Goal: Navigation & Orientation: Find specific page/section

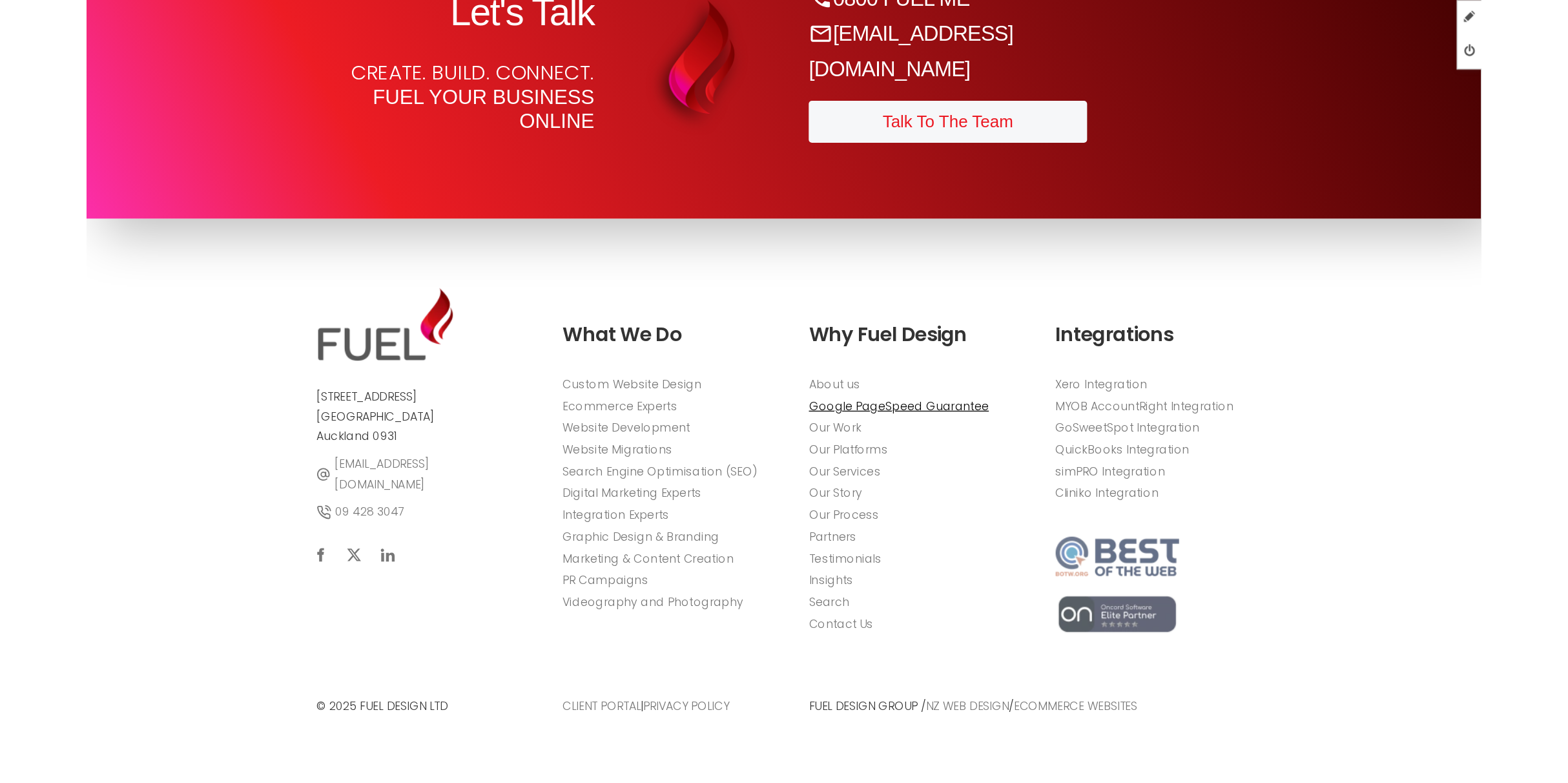
scroll to position [6971, 0]
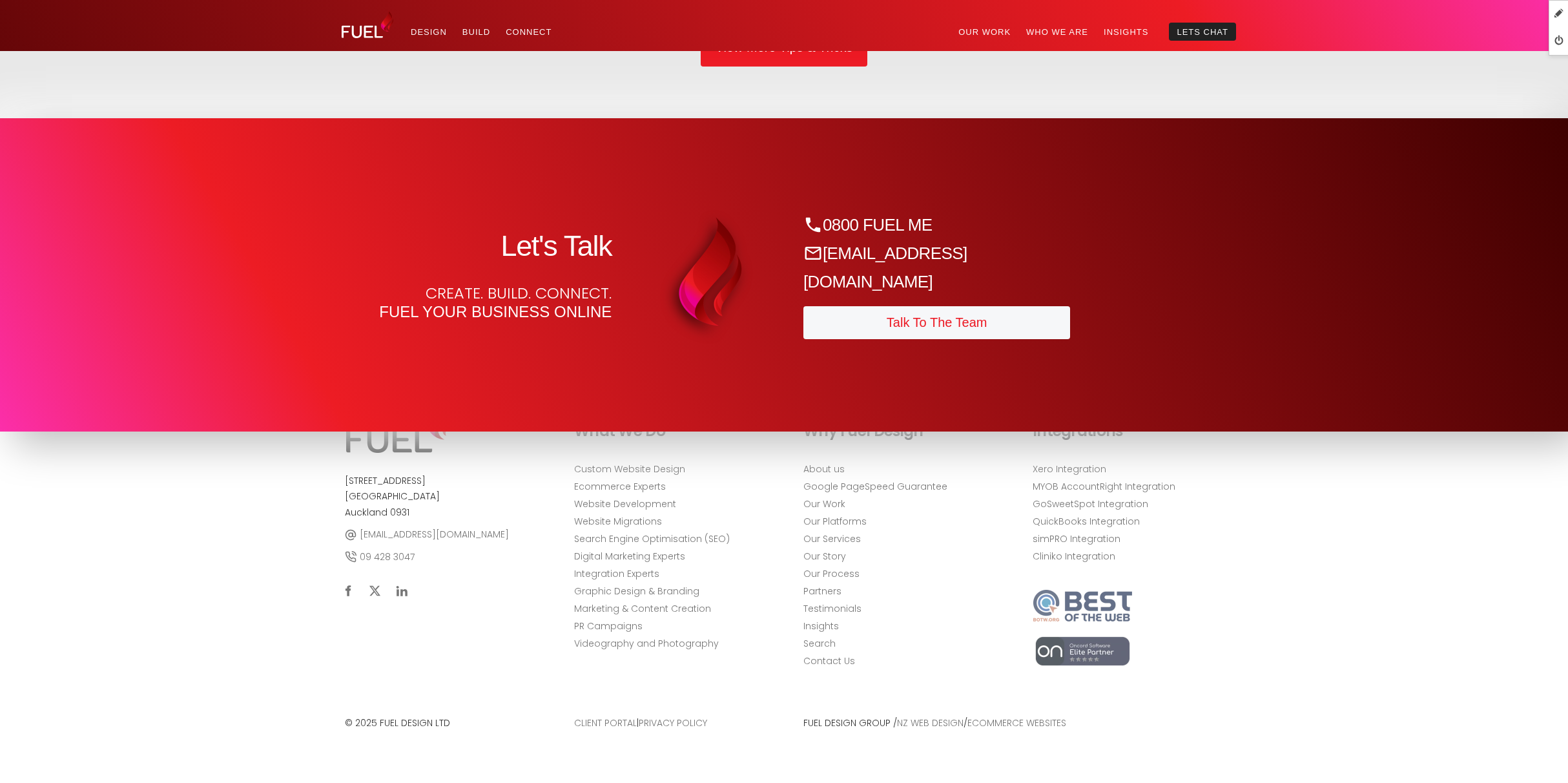
click at [603, 144] on section "Let's Talk Create. Build. Connect. Fuel your business online 0800 FUEL ME sales…" at bounding box center [784, 275] width 1568 height 313
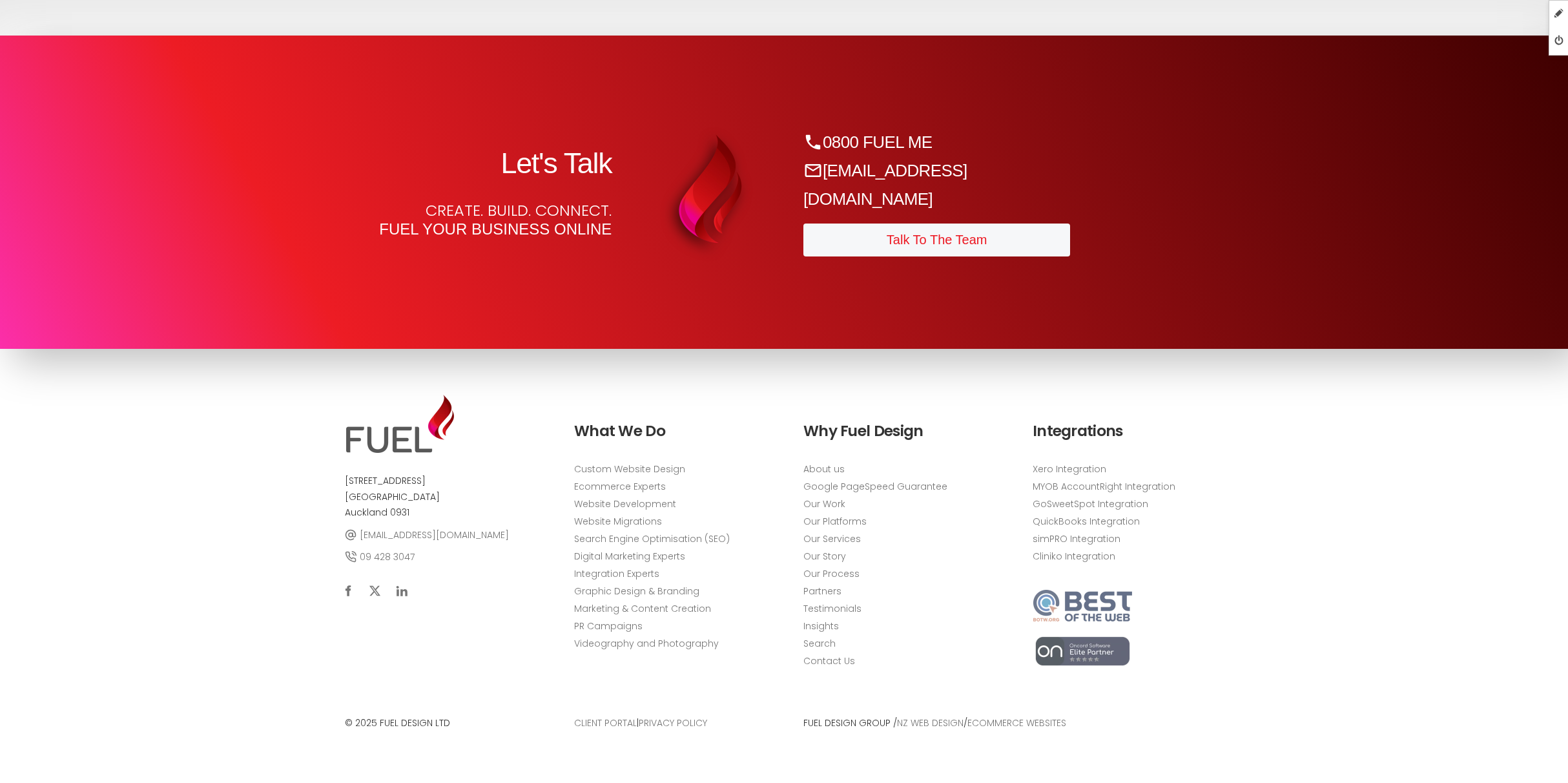
scroll to position [7053, 0]
click at [1115, 539] on li "simPRO Integration" at bounding box center [1128, 538] width 191 height 17
click at [1089, 626] on img at bounding box center [1082, 652] width 100 height 32
click at [1115, 460] on li "Xero Integration" at bounding box center [1128, 468] width 191 height 17
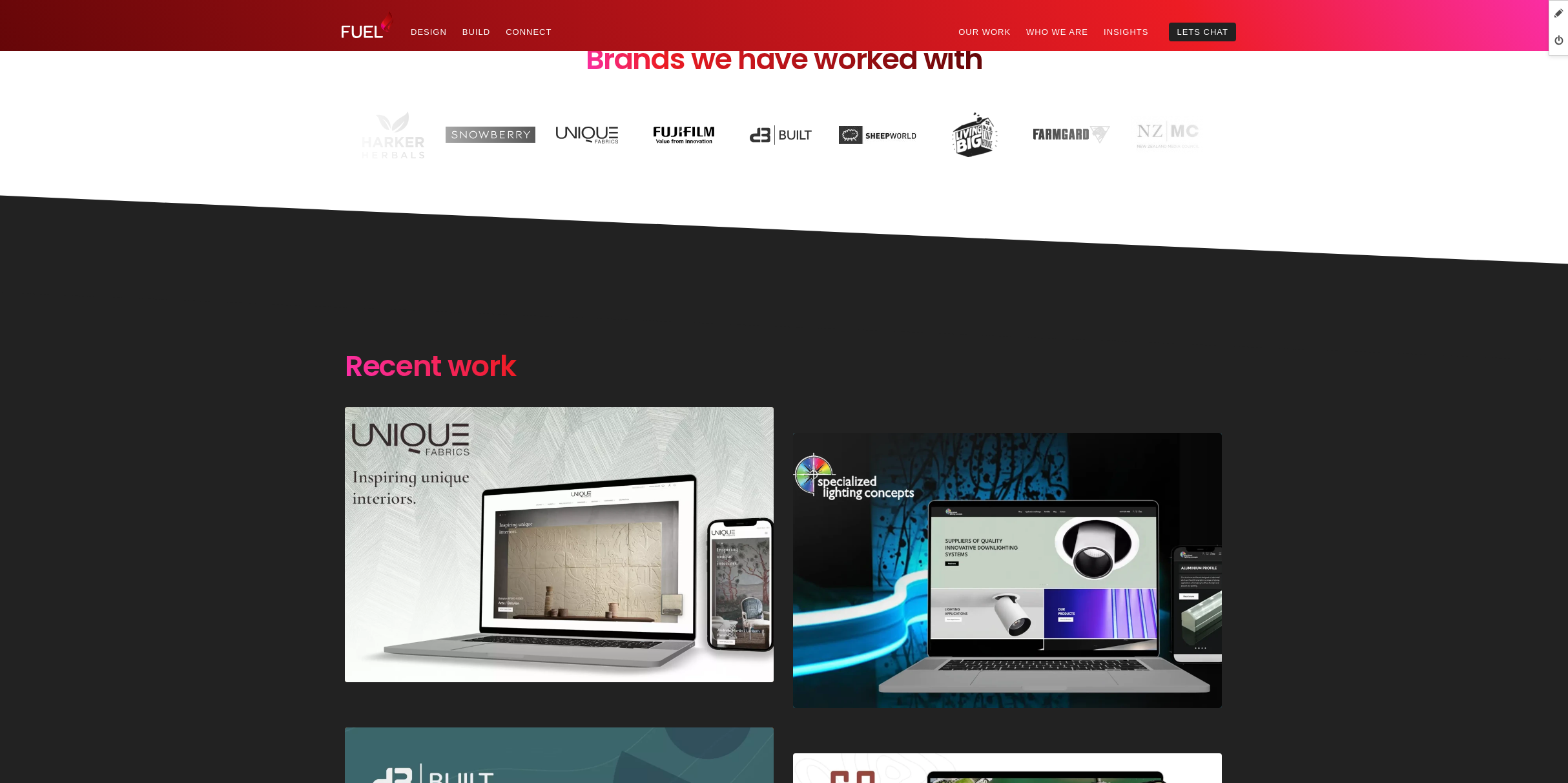
scroll to position [2285, 0]
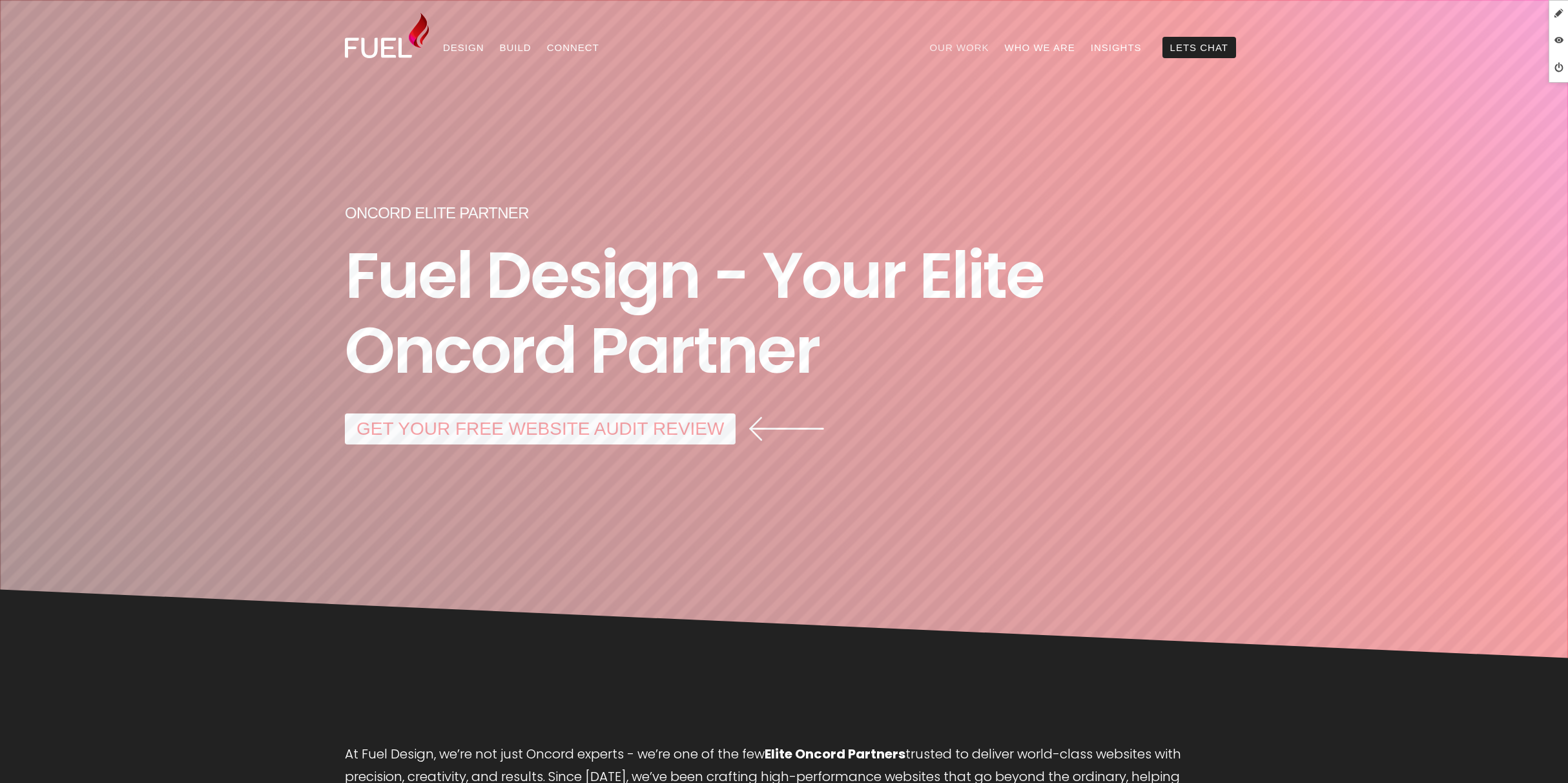
click at [973, 48] on link "Our Work" at bounding box center [959, 47] width 75 height 21
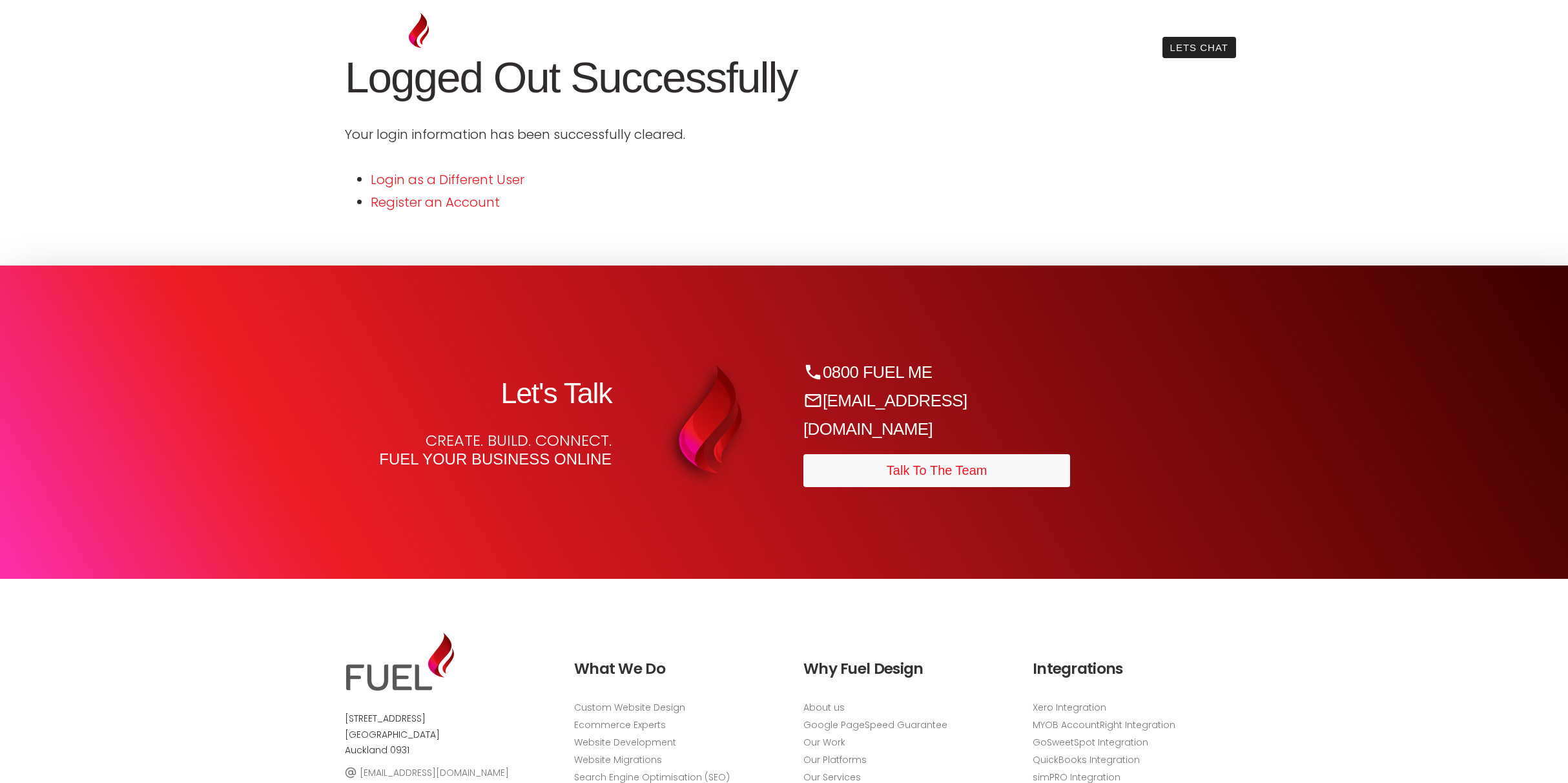
click at [1290, 215] on section "Logged Out Successfully Your login information has been successfully cleared. L…" at bounding box center [784, 132] width 1568 height 265
click at [488, 179] on link "Login as a Different User" at bounding box center [447, 179] width 153 height 18
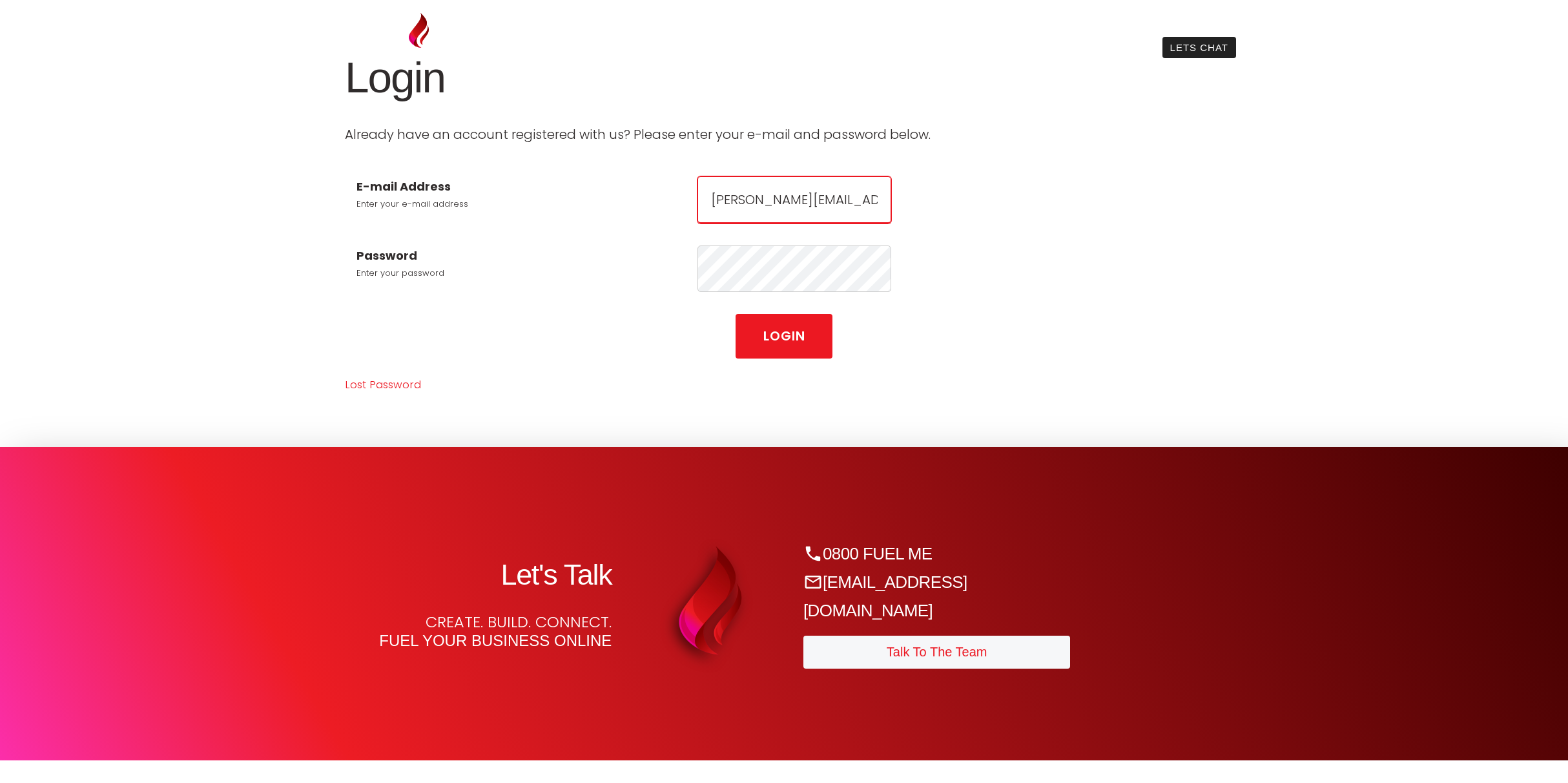
type input "[PERSON_NAME][EMAIL_ADDRESS][DOMAIN_NAME]"
click at [780, 330] on button "Login" at bounding box center [784, 335] width 97 height 45
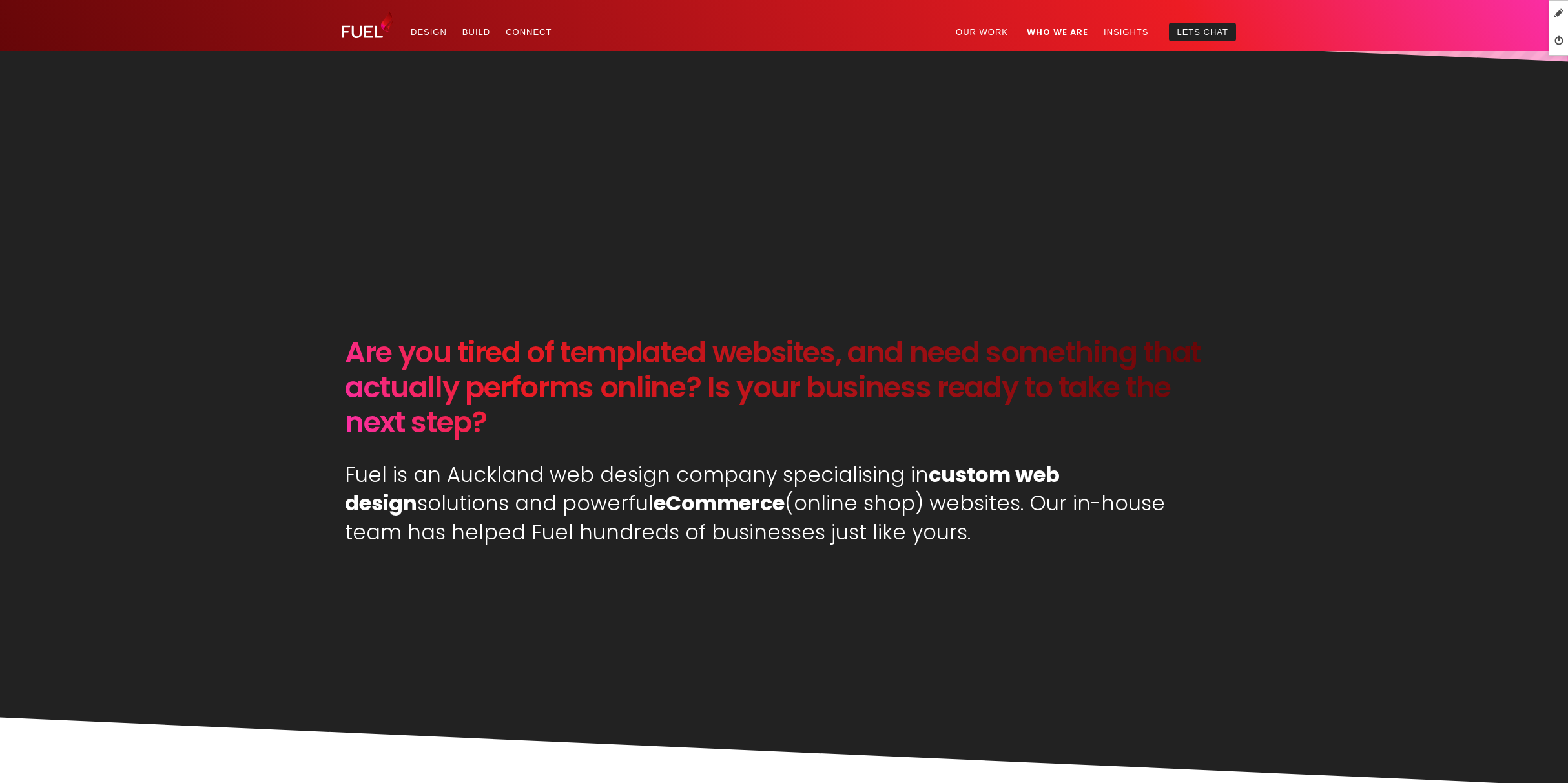
scroll to position [589, 0]
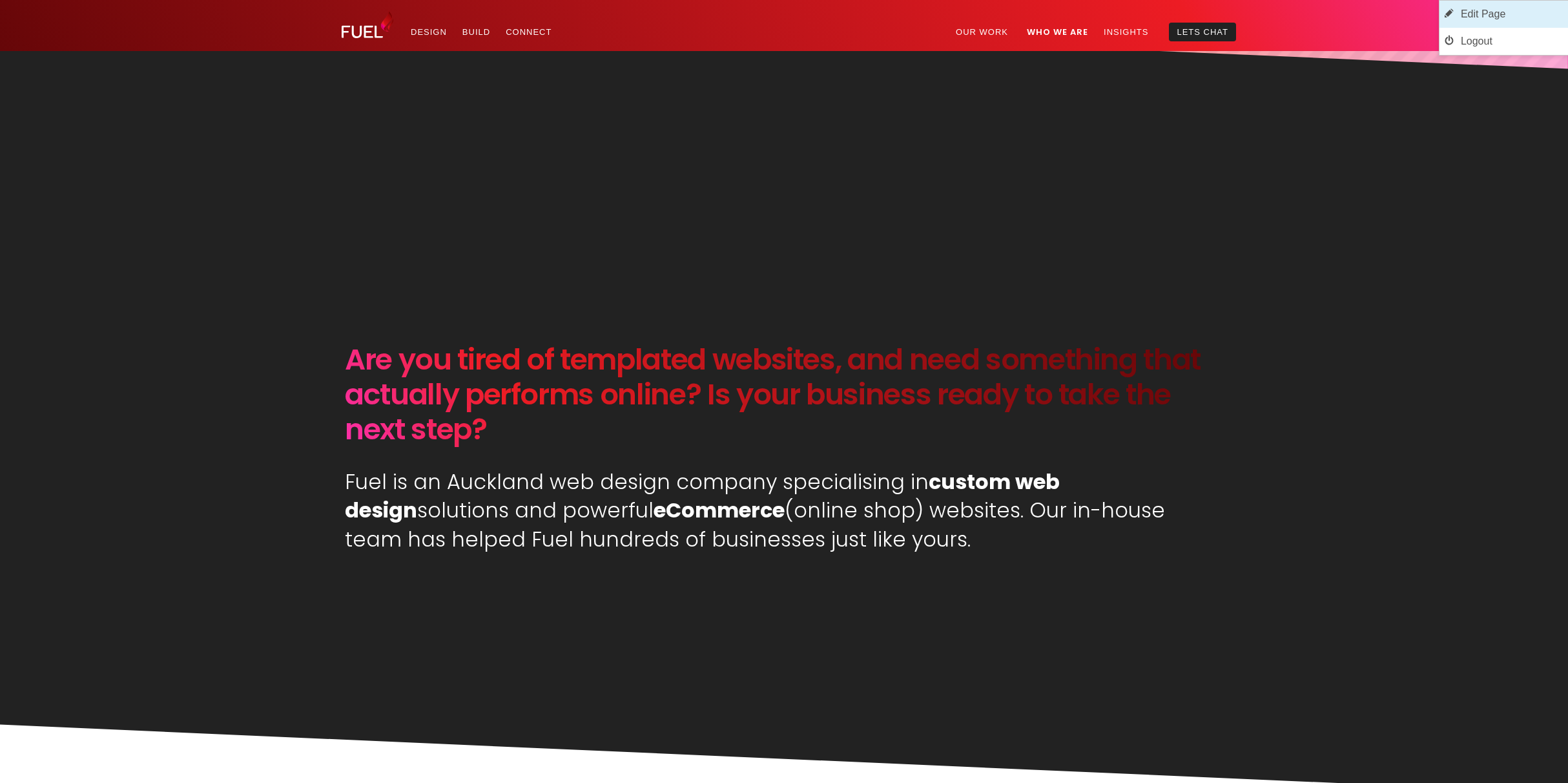
click at [1506, 15] on link "Edit Page" at bounding box center [1503, 14] width 128 height 27
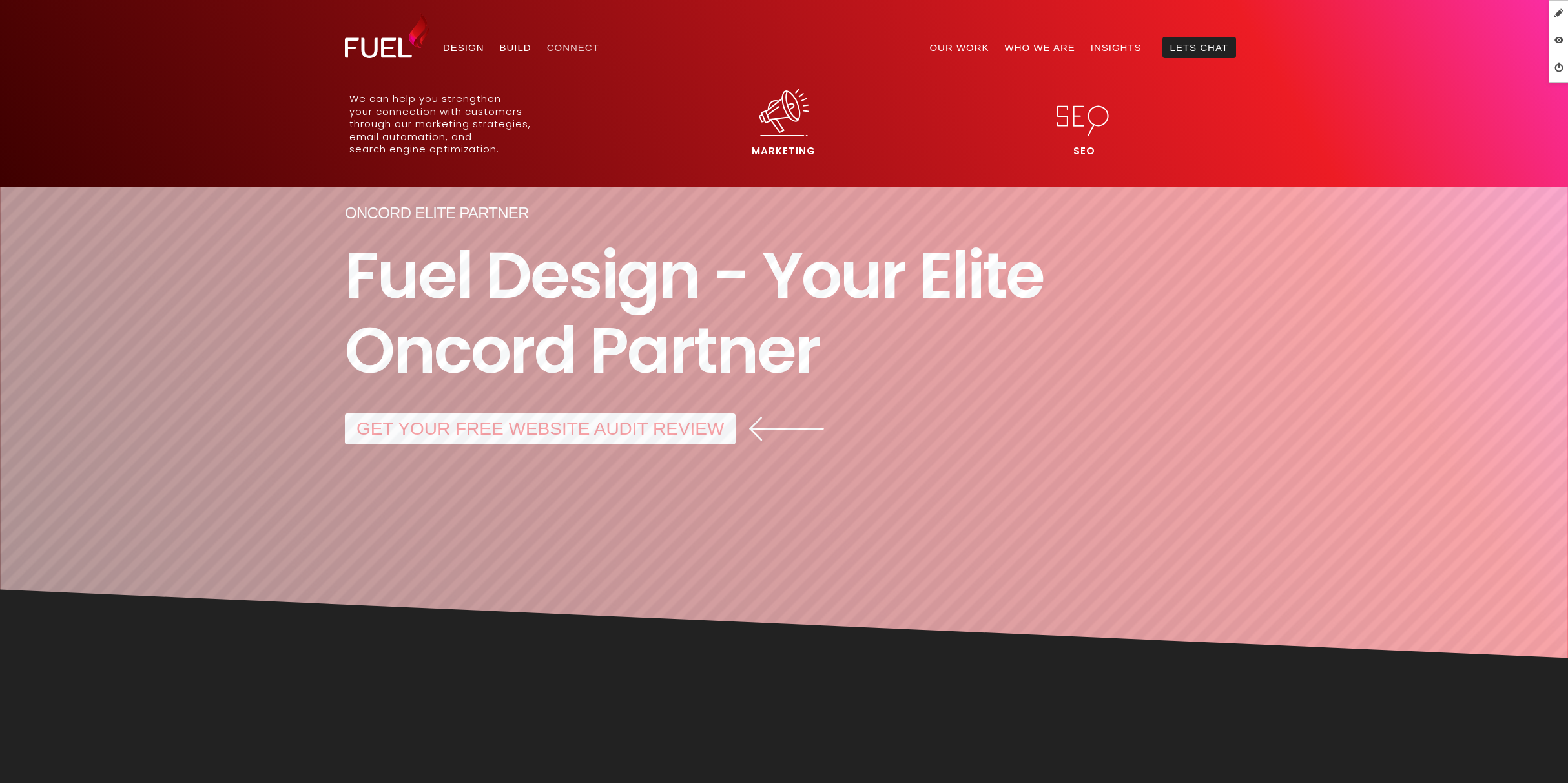
click at [554, 43] on link "Connect" at bounding box center [574, 47] width 68 height 21
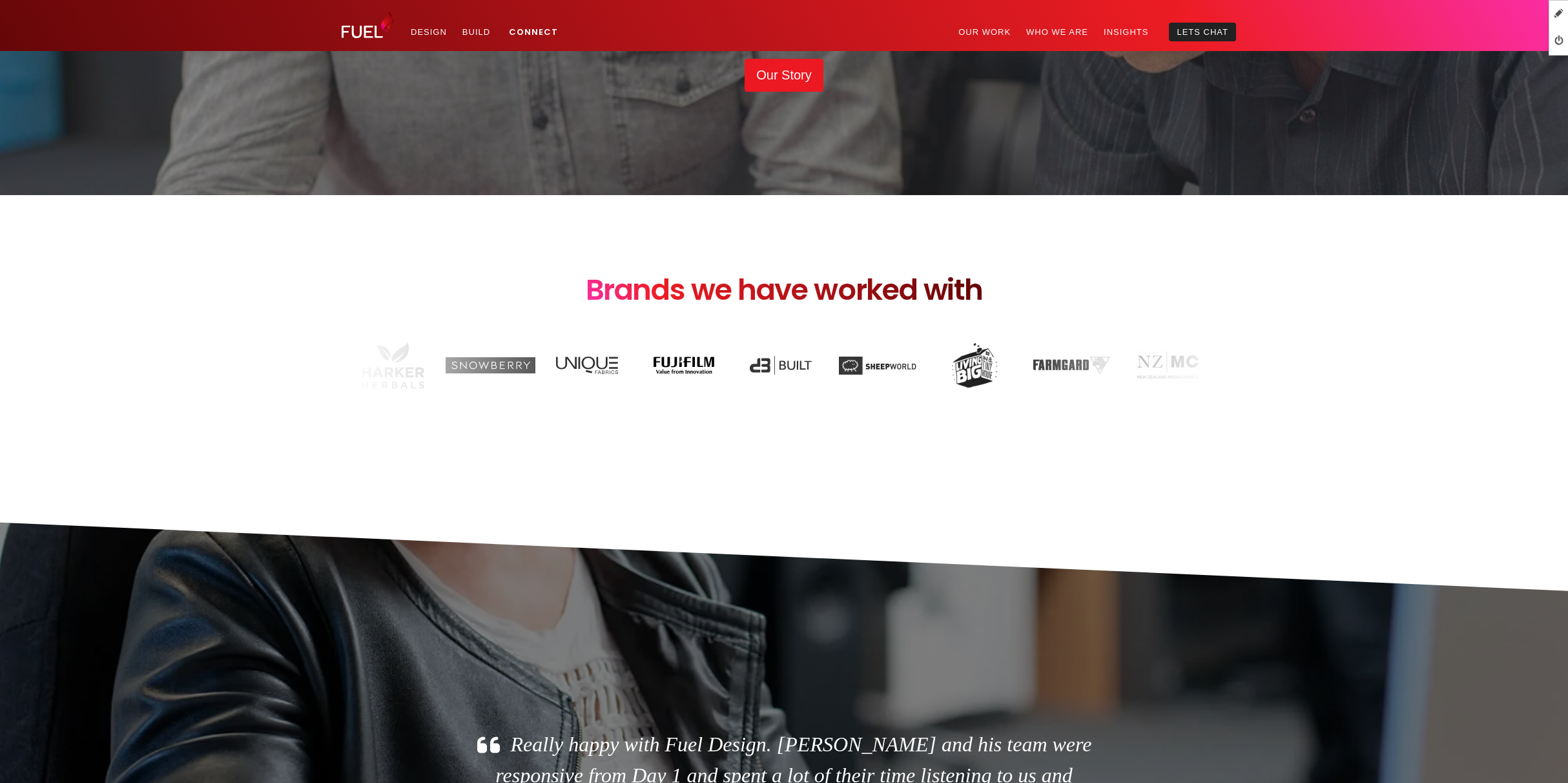
scroll to position [4110, 0]
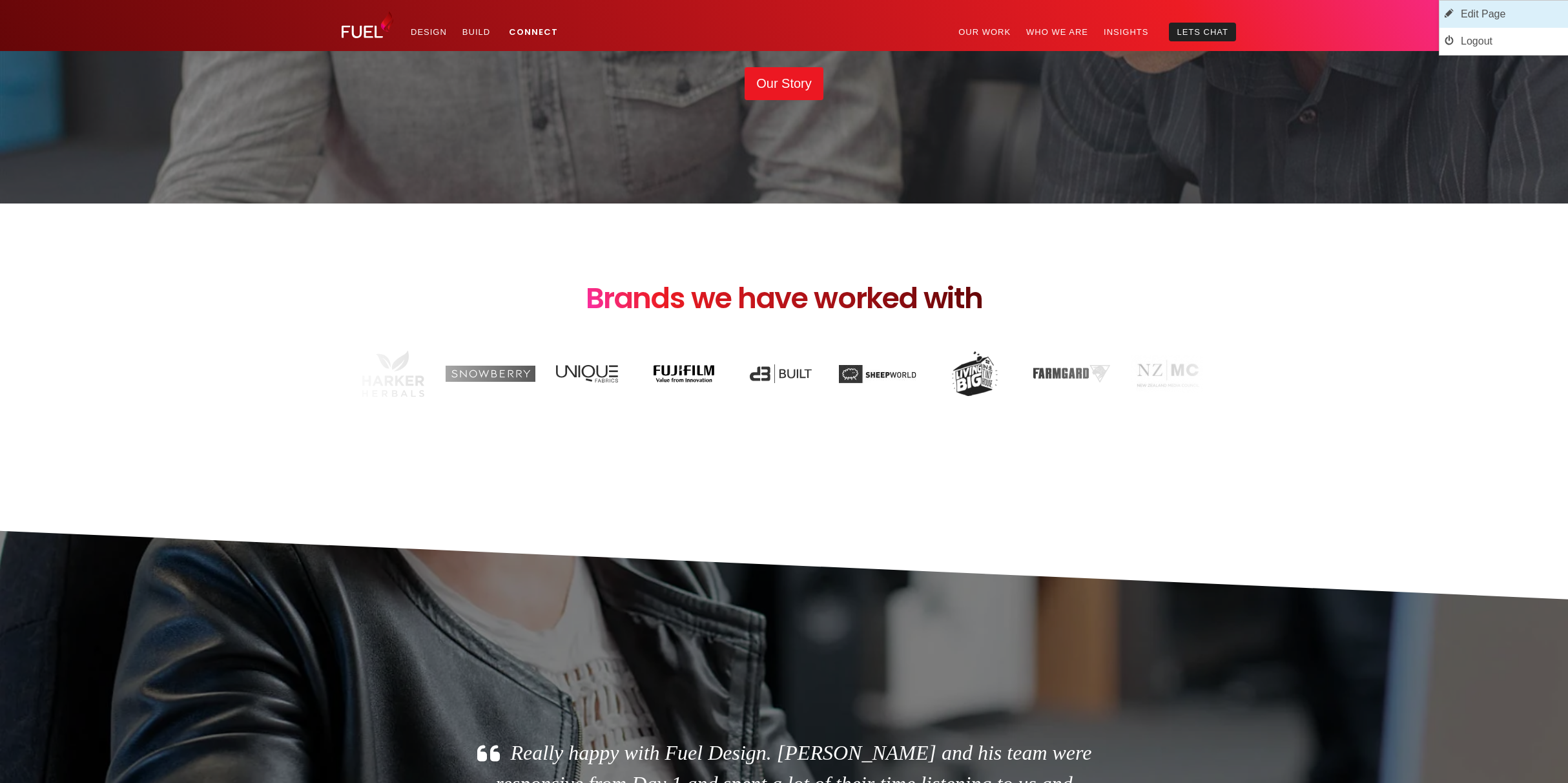
click at [1492, 12] on link "Edit Page" at bounding box center [1503, 14] width 128 height 27
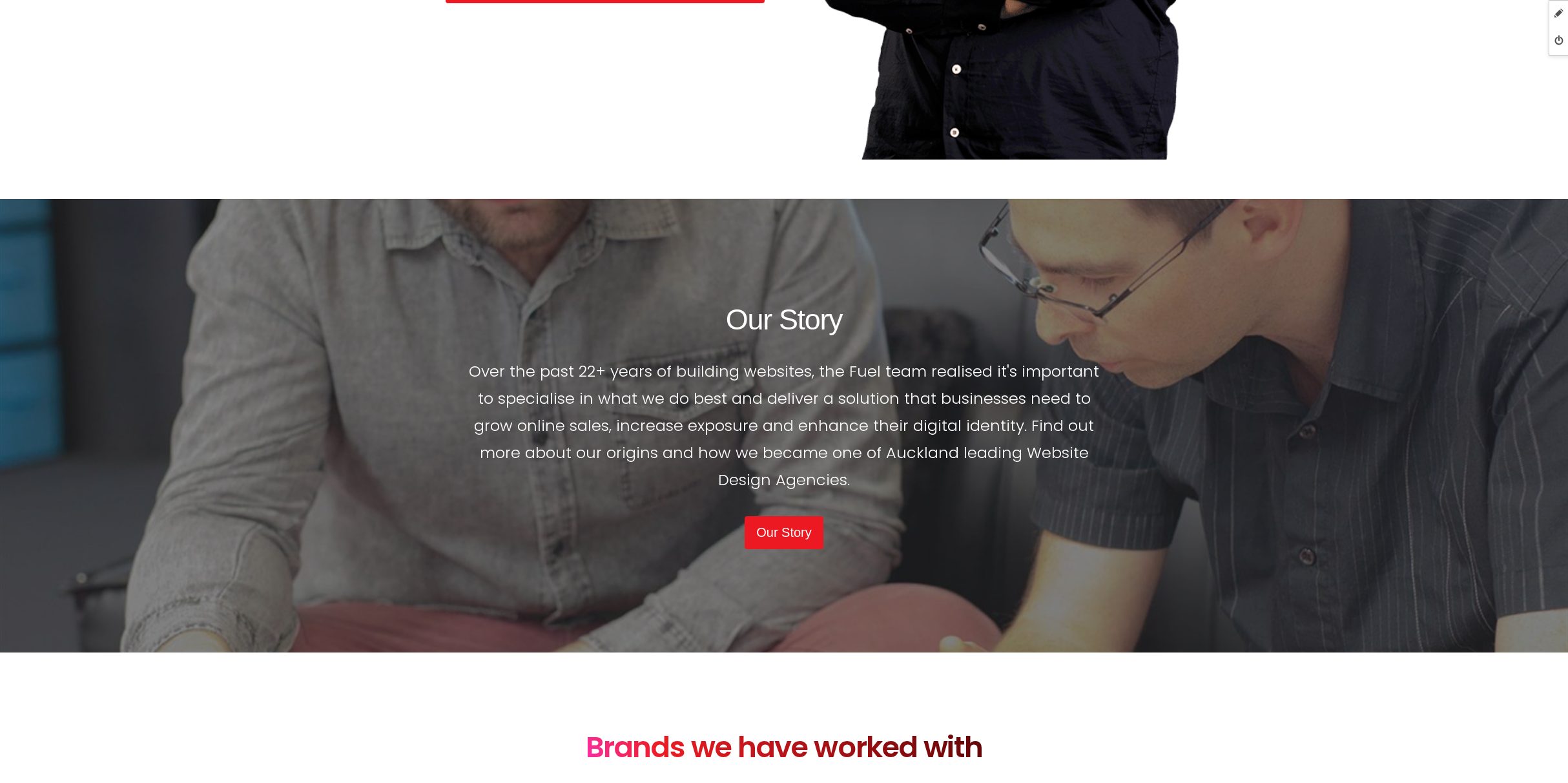
scroll to position [3665, 0]
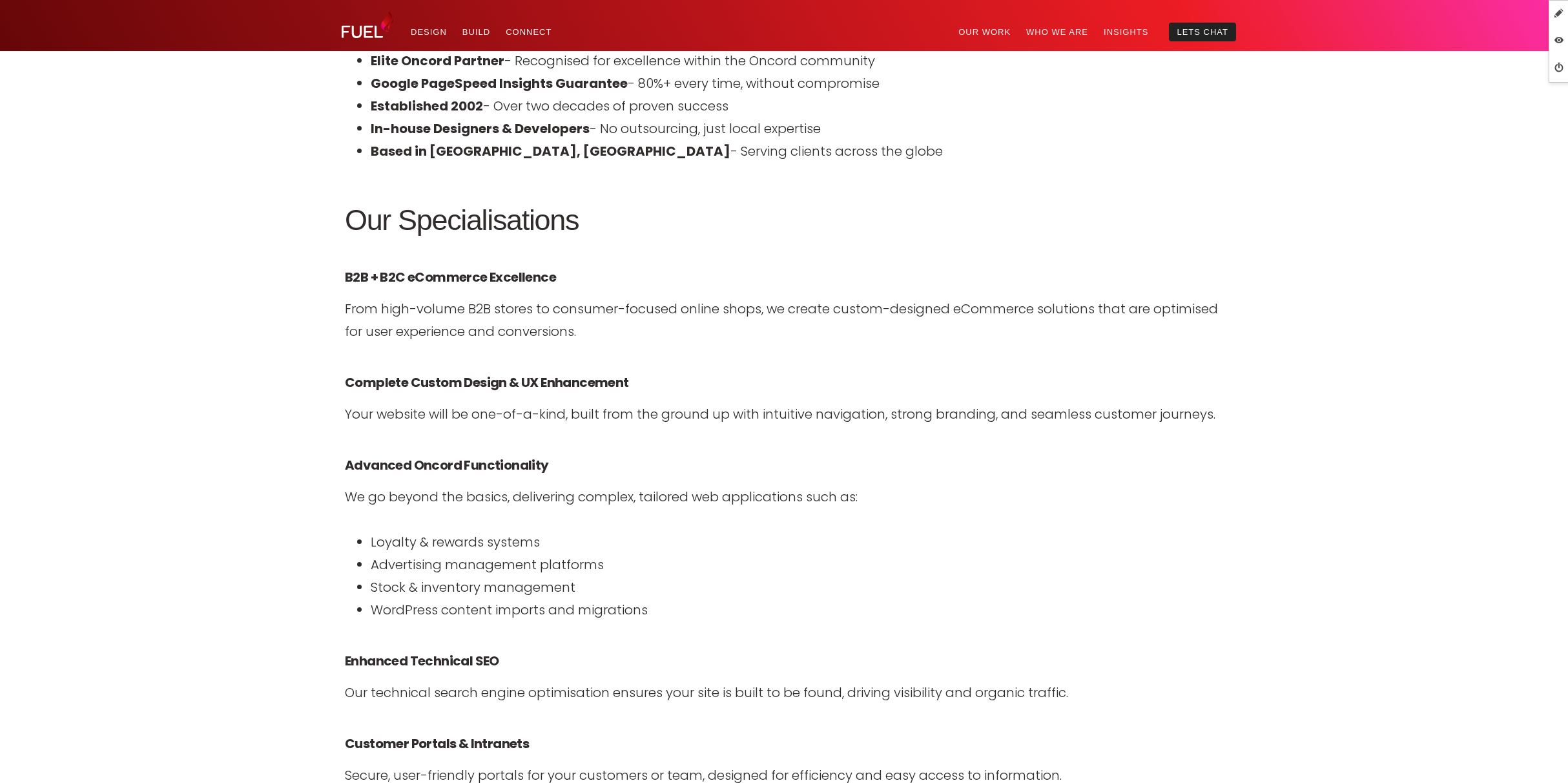
scroll to position [1326, 0]
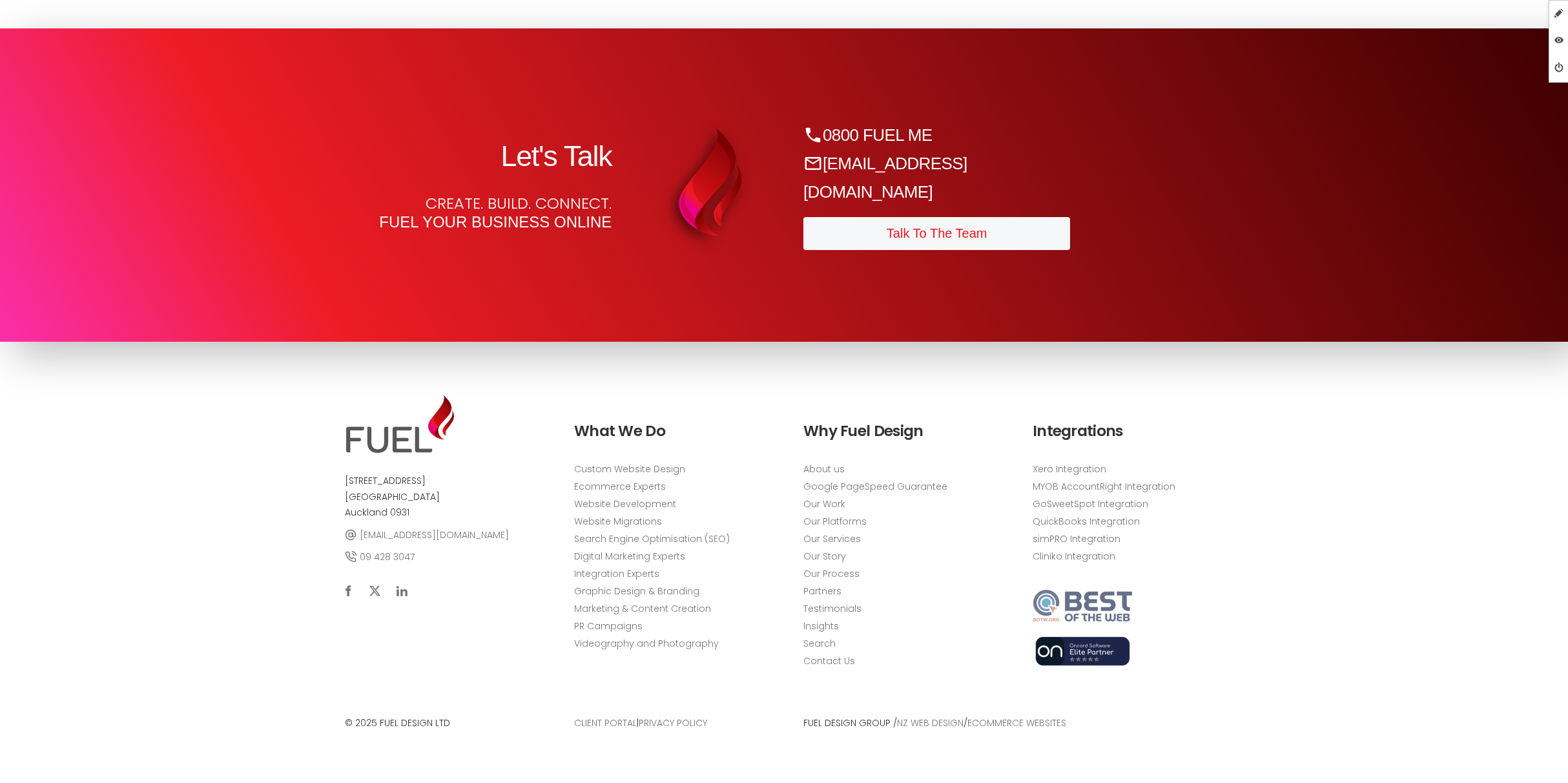
scroll to position [4046, 0]
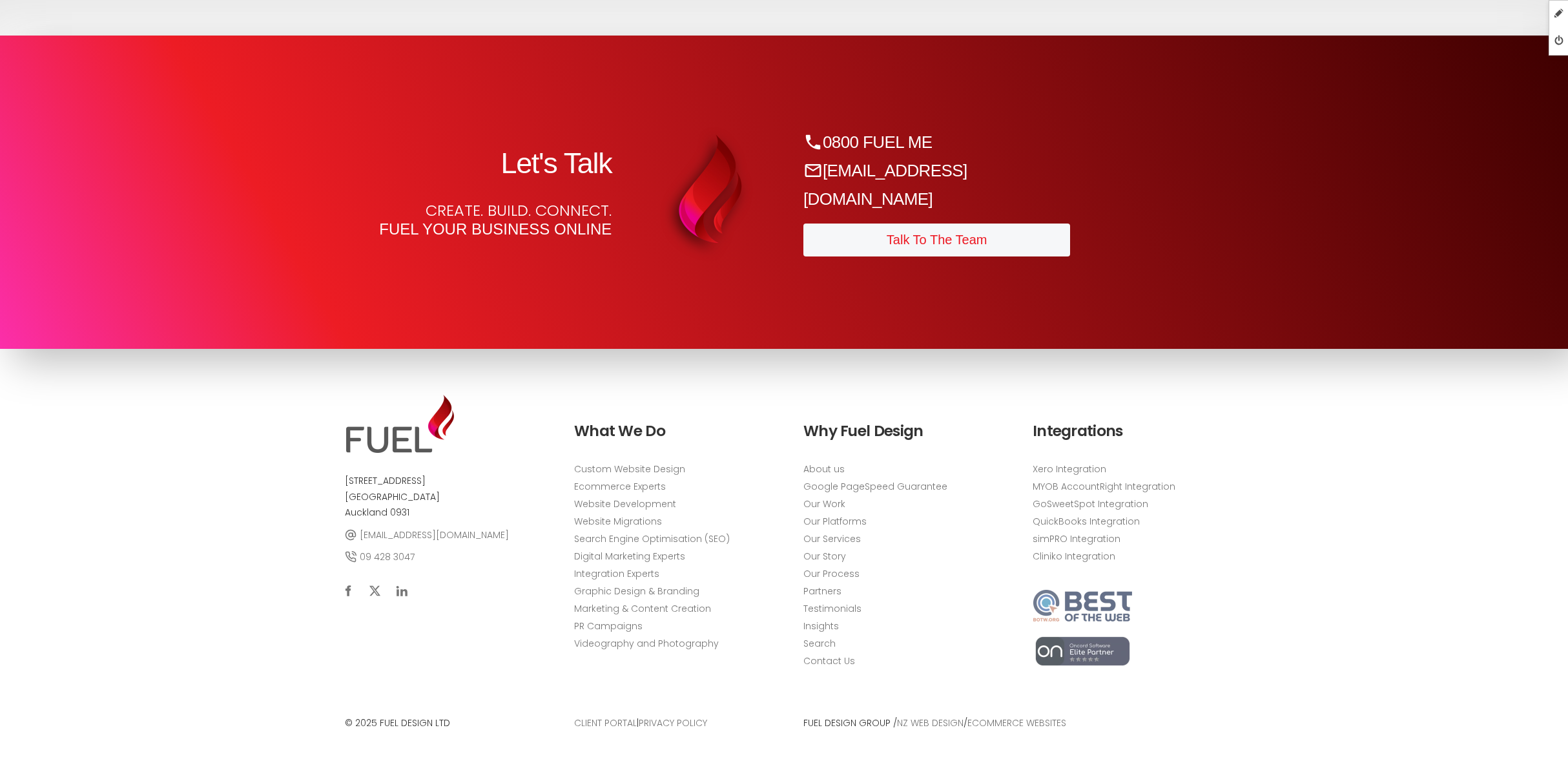
scroll to position [7053, 0]
click at [1088, 651] on img at bounding box center [1082, 652] width 100 height 32
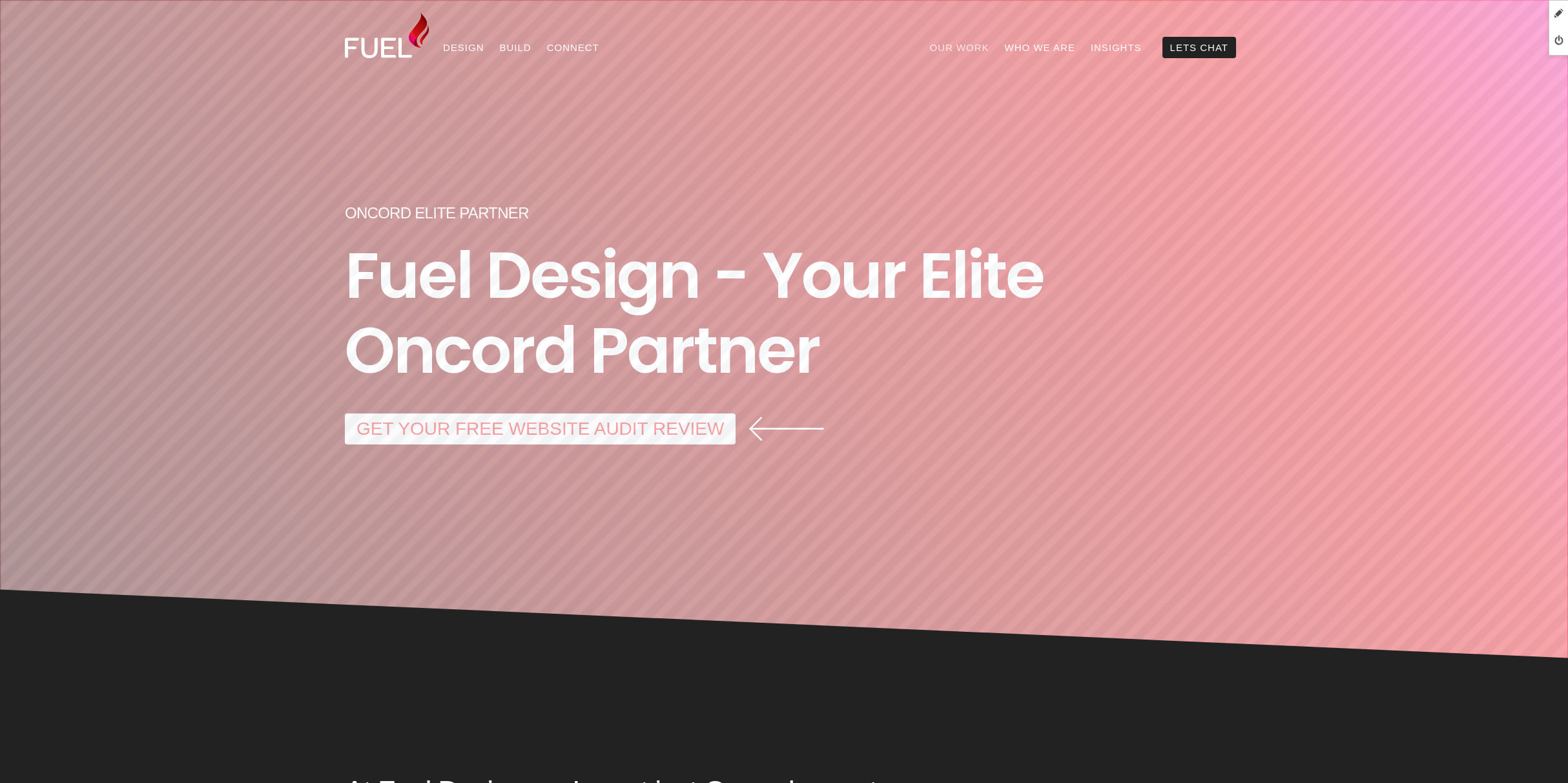
click at [973, 46] on link "Our Work" at bounding box center [959, 47] width 75 height 21
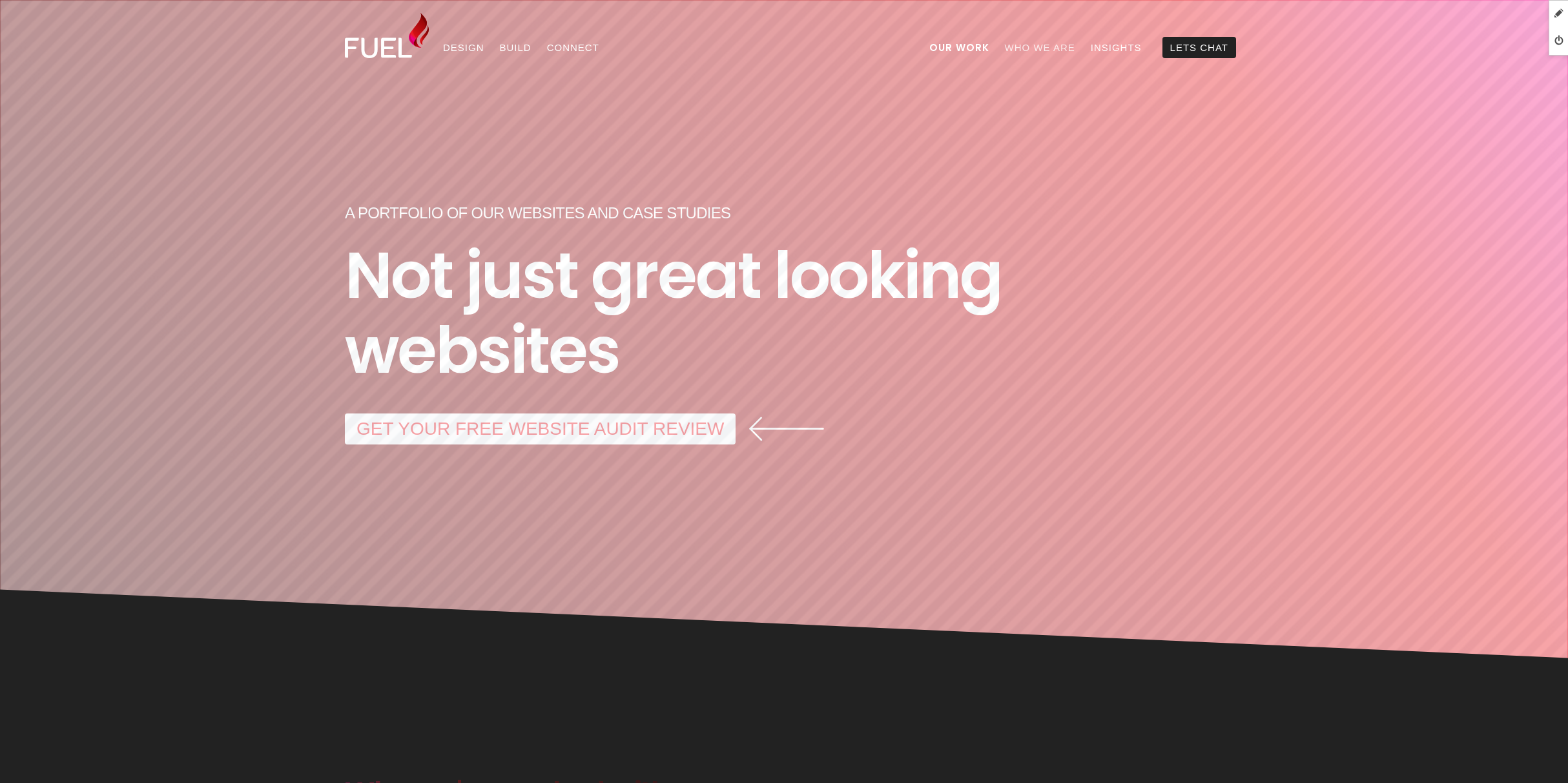
click at [1053, 49] on link "Who We Are" at bounding box center [1040, 47] width 86 height 21
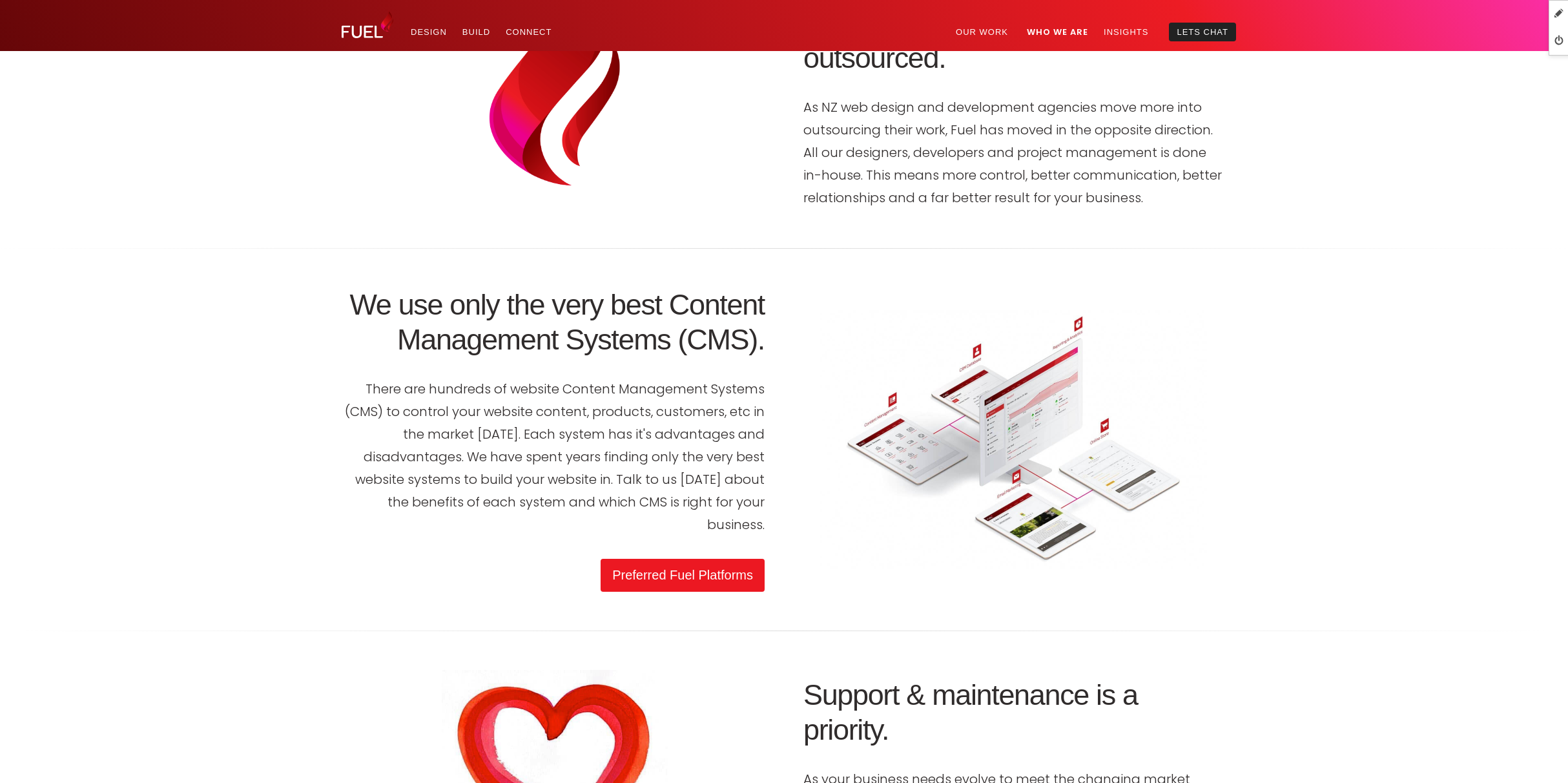
scroll to position [2494, 0]
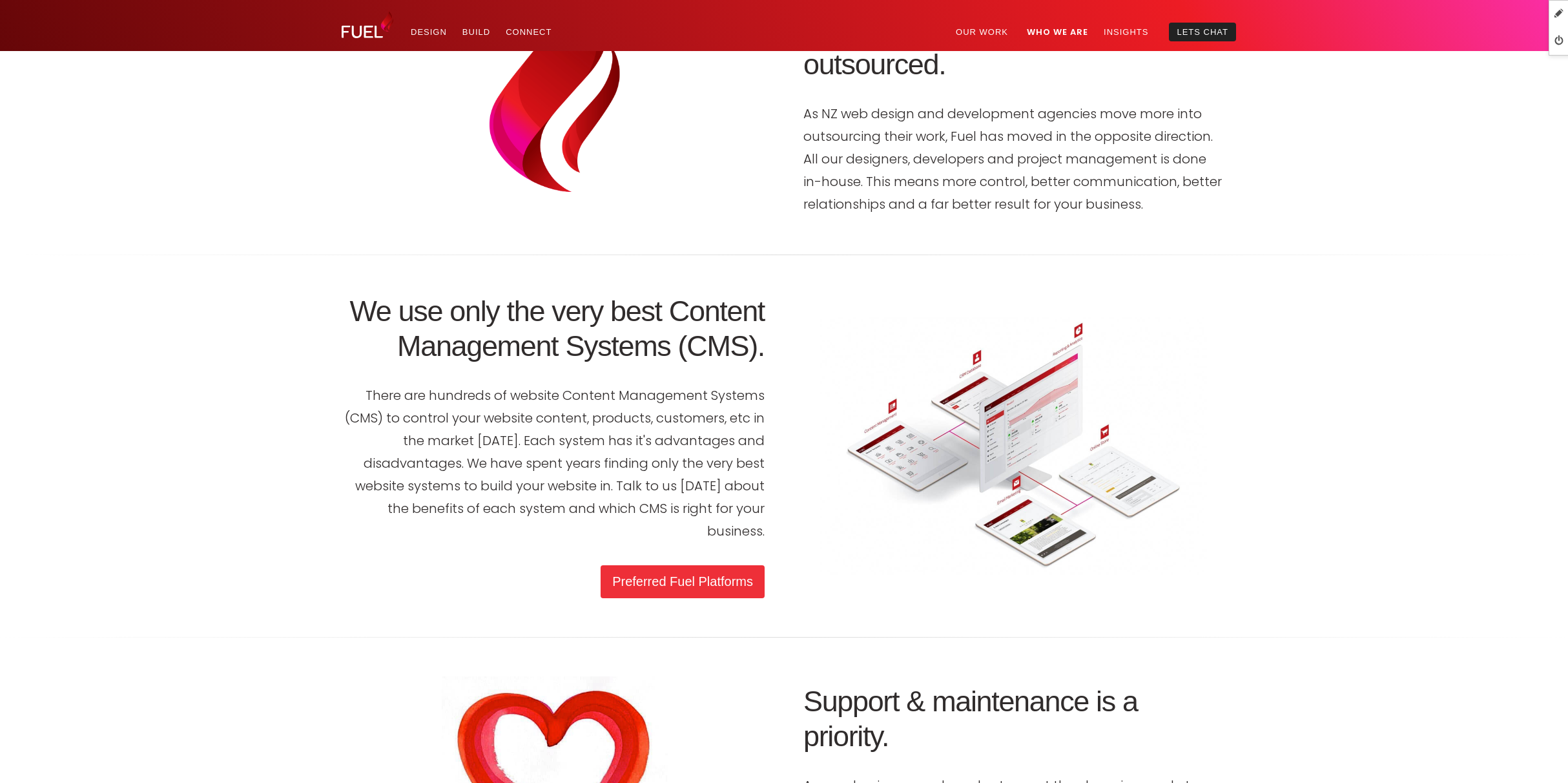
click at [711, 578] on link "Preferred Fuel Platforms" at bounding box center [682, 582] width 164 height 33
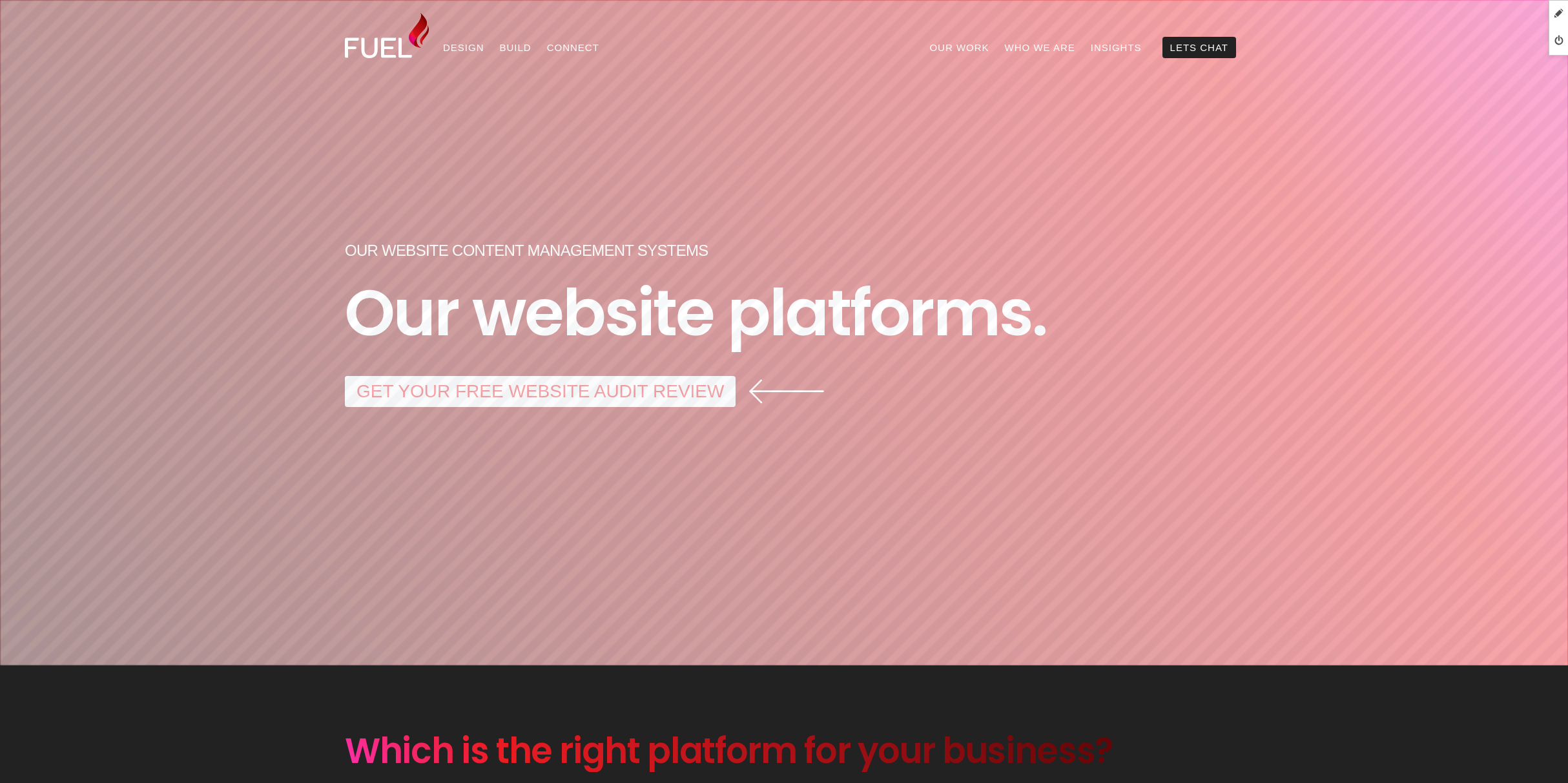
click at [384, 44] on img at bounding box center [386, 36] width 84 height 45
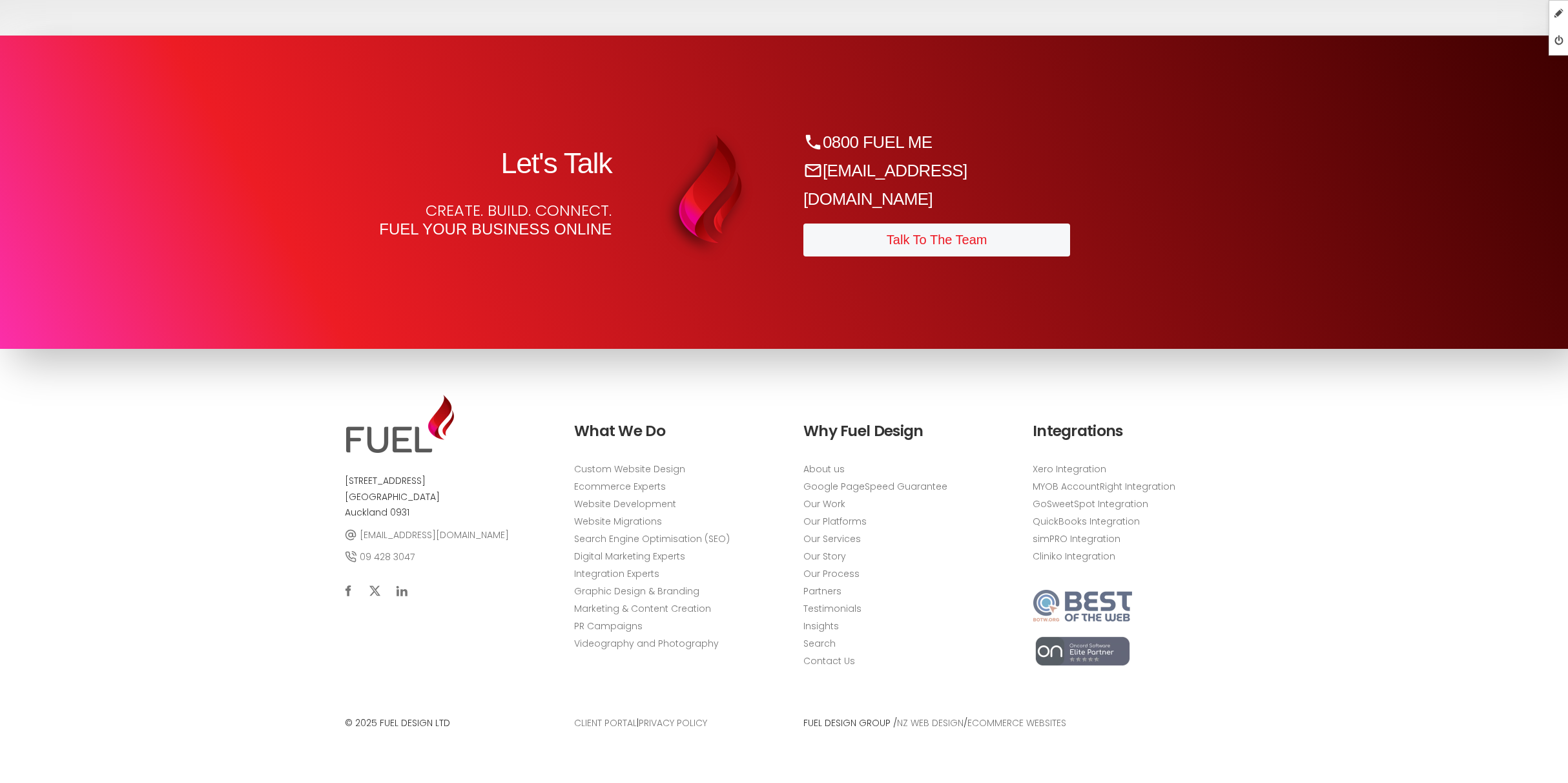
scroll to position [7053, 0]
drag, startPoint x: 1141, startPoint y: 204, endPoint x: 1143, endPoint y: 213, distance: 9.2
click at [1141, 204] on div "Let's Talk Create. Build. Connect. Fuel your business online 0800 FUEL ME sales…" at bounding box center [784, 192] width 904 height 155
click at [1092, 650] on img at bounding box center [1082, 652] width 100 height 32
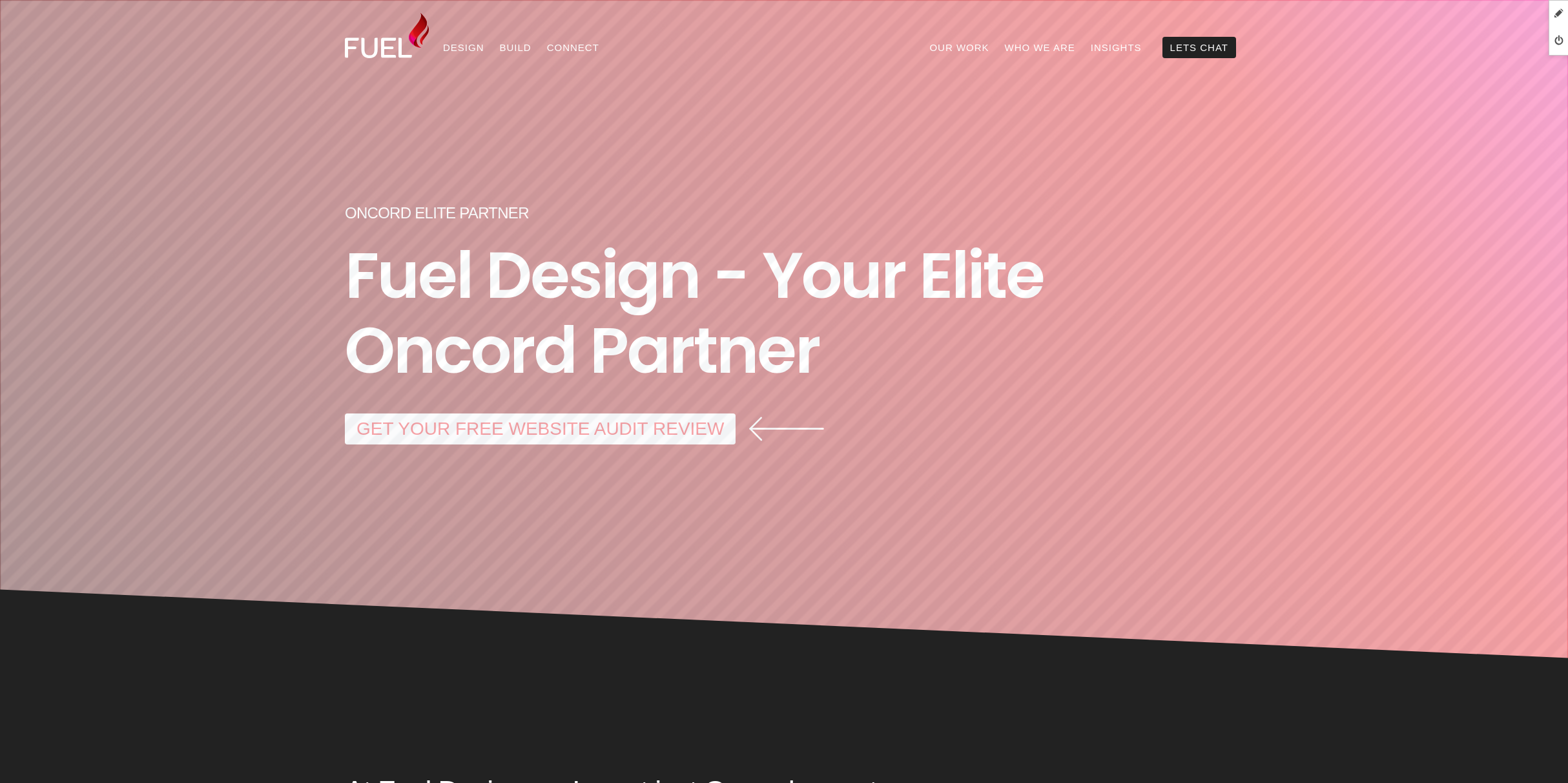
click at [627, 425] on link "GET YOUR FREE WEBSITE AUDIT REVIEW" at bounding box center [540, 428] width 391 height 31
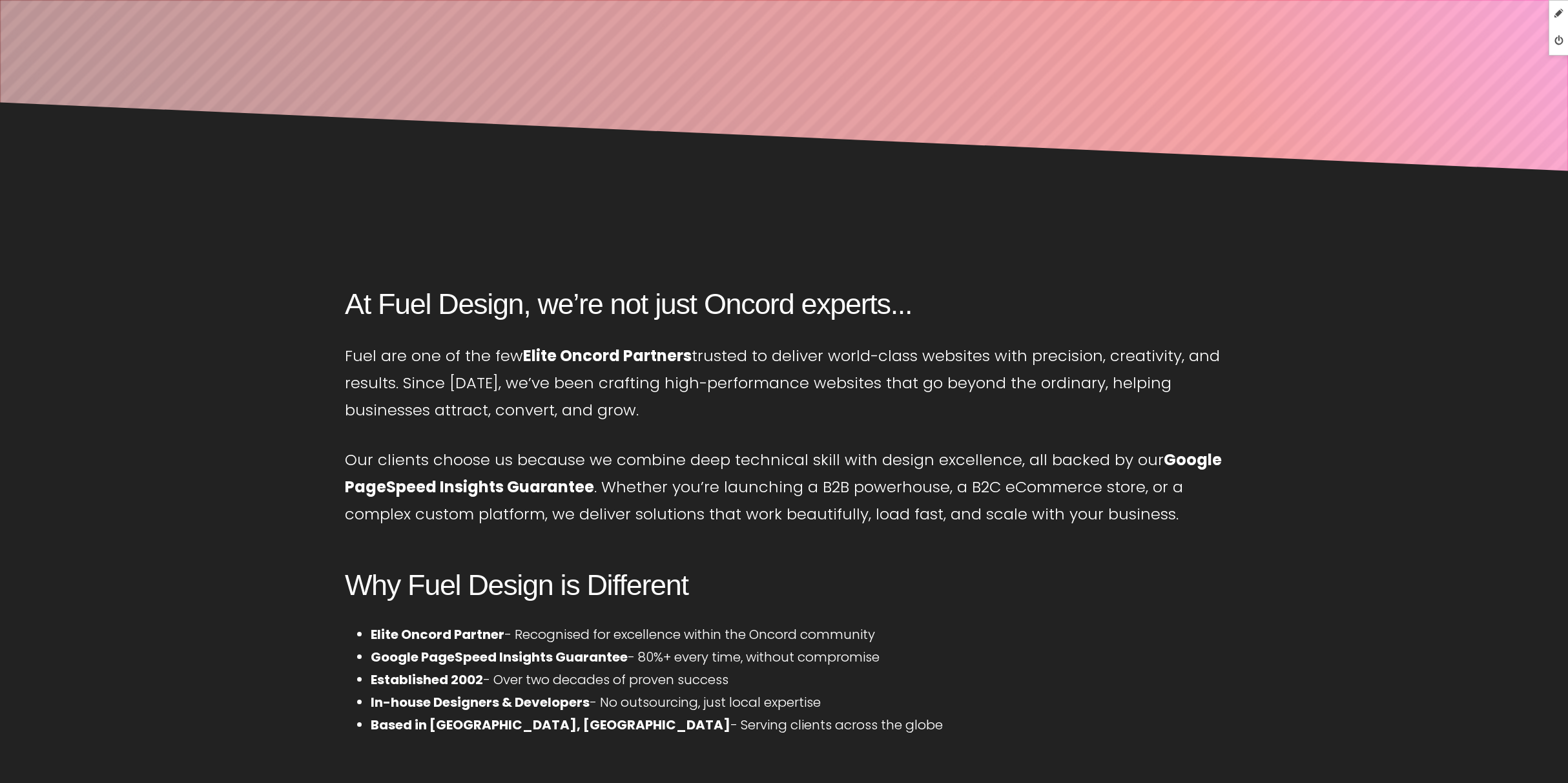
scroll to position [488, 0]
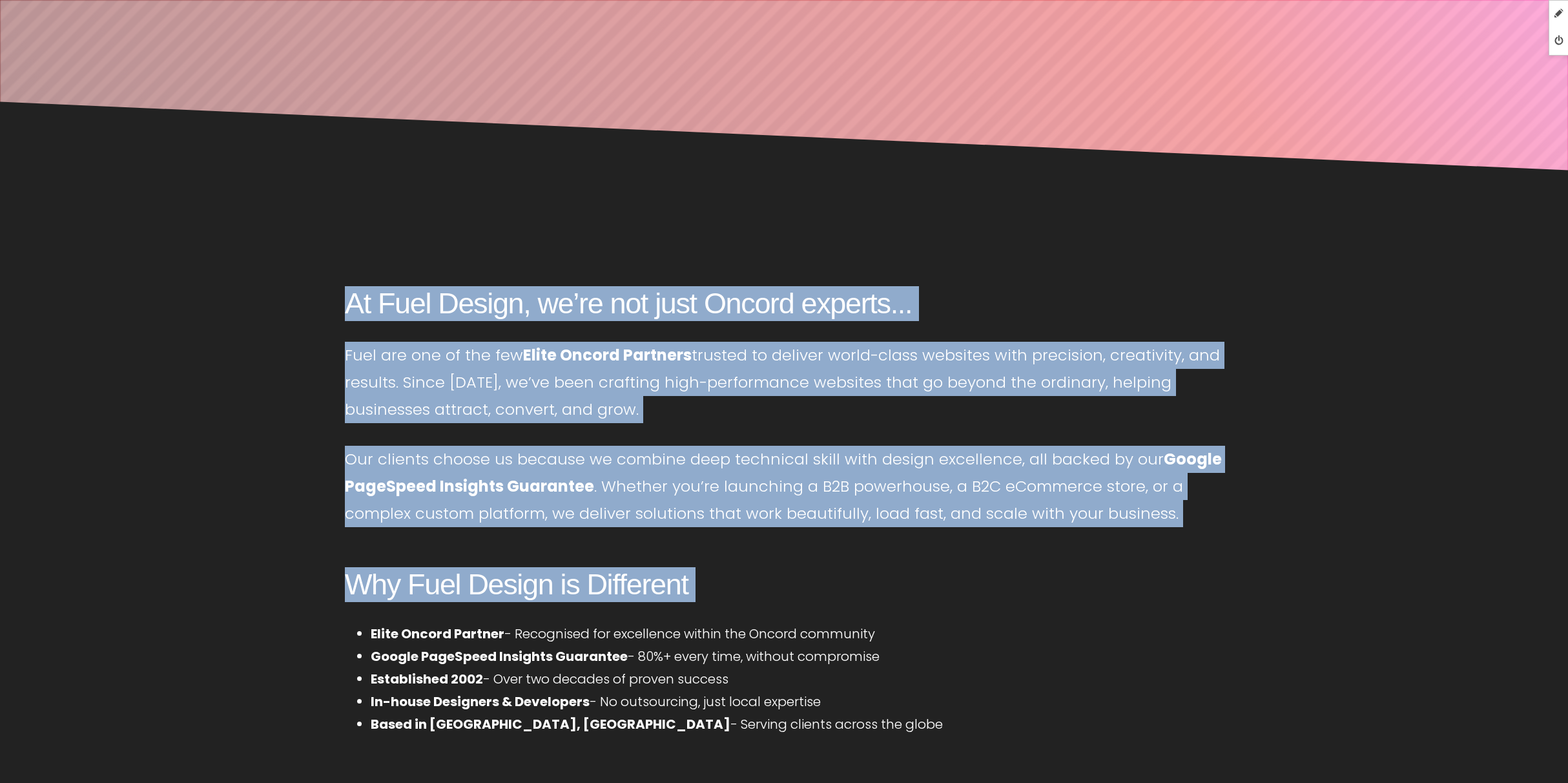
drag, startPoint x: 350, startPoint y: 302, endPoint x: 861, endPoint y: 609, distance: 596.1
click at [861, 609] on div "At Fuel Design, we’re not just Oncord experts... Fuel are one of the few Elite …" at bounding box center [784, 549] width 904 height 682
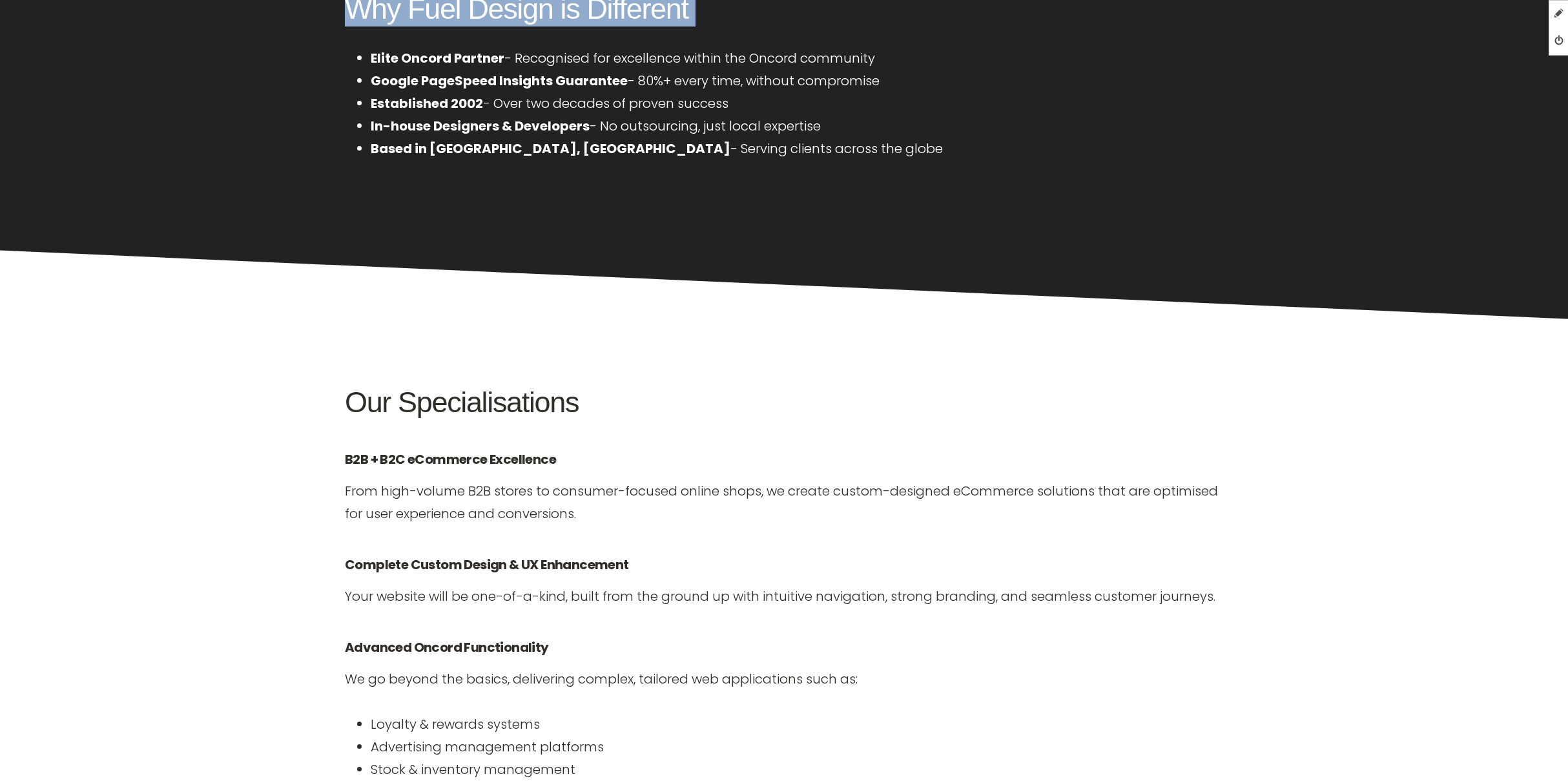
scroll to position [1078, 0]
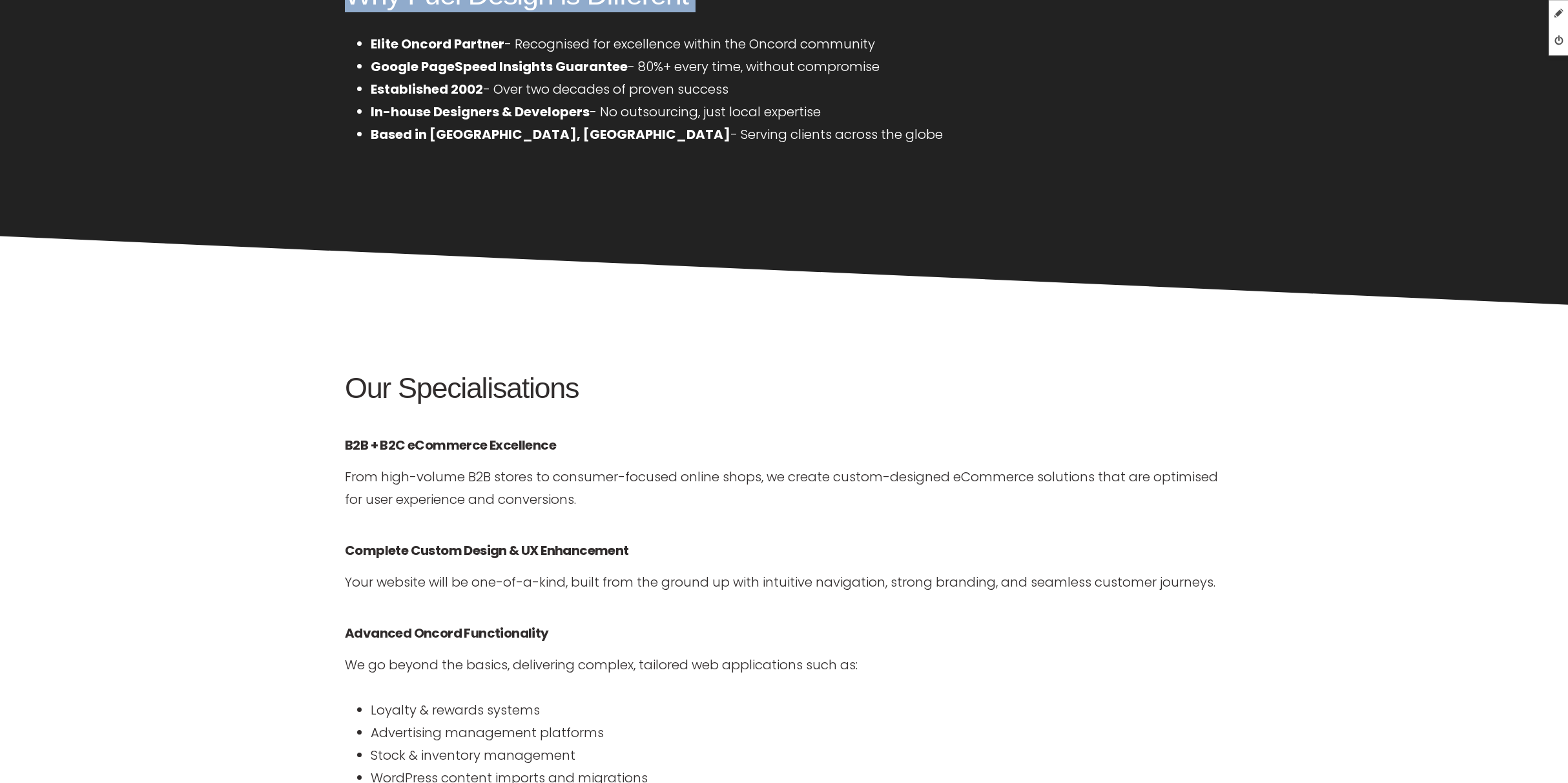
click at [754, 144] on li "Based in Auckland, NZ - Serving clients across the globe" at bounding box center [797, 135] width 853 height 23
copy div "At Fuel Design, we’re not just Oncord experts... Fuel are one of the few Elite …"
drag, startPoint x: 973, startPoint y: 782, endPoint x: 1001, endPoint y: 100, distance: 682.6
click at [1001, 101] on li "In-house Designers & Developers - No outsourcing, just local expertise" at bounding box center [797, 112] width 853 height 23
